Goal: Information Seeking & Learning: Learn about a topic

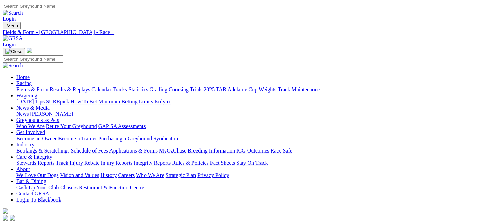
click at [21, 86] on link "Fields & Form" at bounding box center [32, 89] width 32 height 6
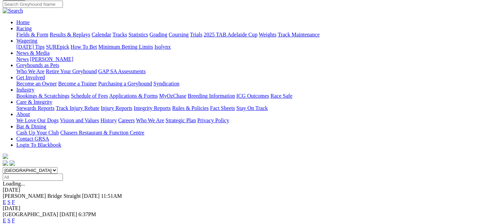
scroll to position [67, 0]
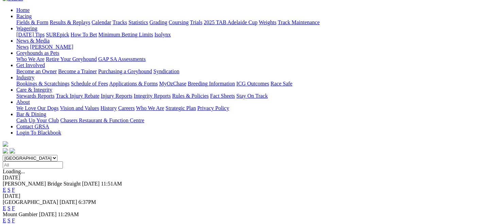
click at [6, 217] on link "E" at bounding box center [4, 220] width 3 height 6
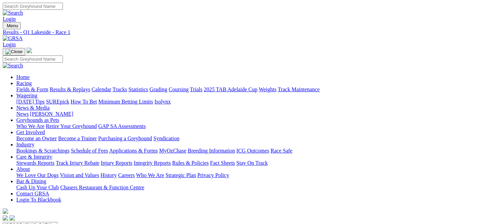
click at [33, 86] on link "Fields & Form" at bounding box center [32, 89] width 32 height 6
click at [57, 222] on select "South Australia New South Wales Northern Territory Queensland Tasmania Victoria…" at bounding box center [30, 225] width 55 height 6
select select "QLD"
click at [32, 222] on select "South Australia New South Wales Northern Territory Queensland Tasmania Victoria…" at bounding box center [30, 225] width 55 height 6
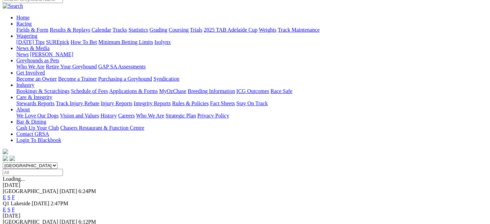
scroll to position [60, 0]
